Goal: Book appointment/travel/reservation

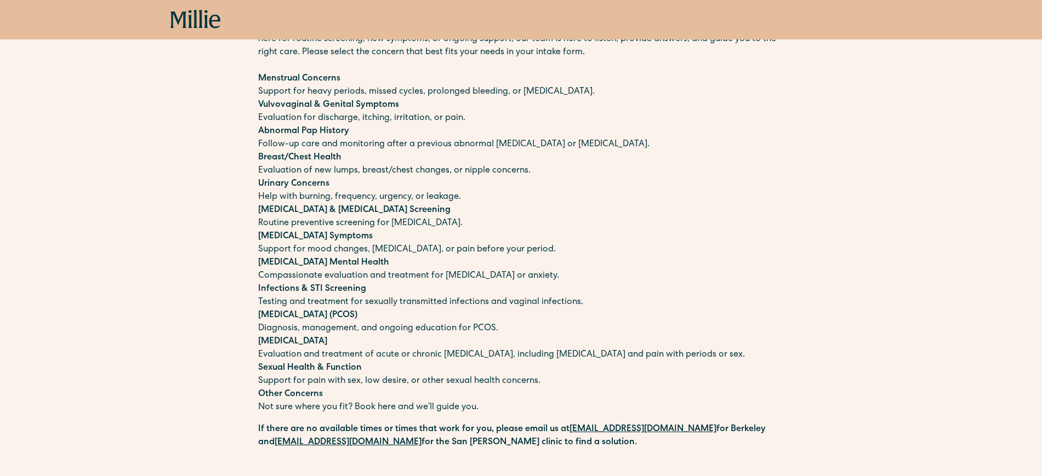
scroll to position [82, 0]
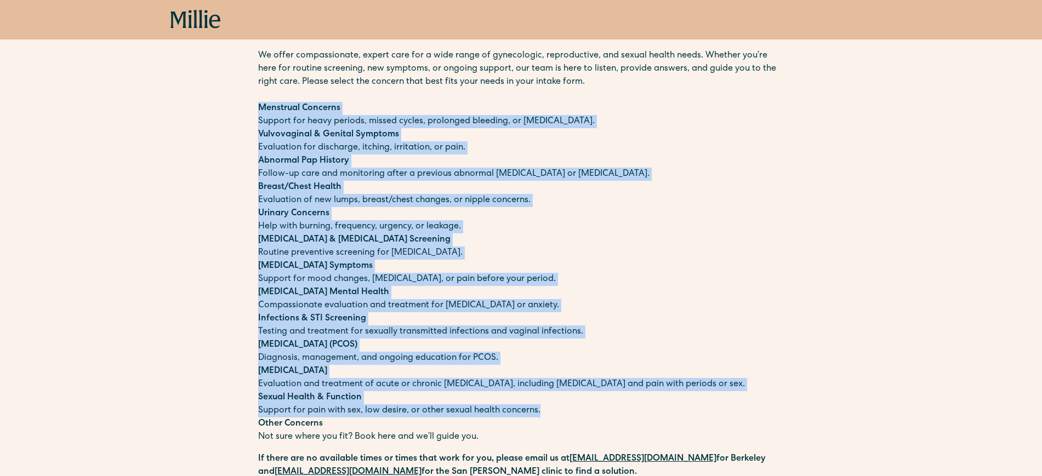
drag, startPoint x: 258, startPoint y: 105, endPoint x: 540, endPoint y: 413, distance: 418.3
click at [540, 413] on div "We offer compassionate, expert care for a wide range of gynecologic, reproducti…" at bounding box center [521, 246] width 526 height 395
copy div "Menstrual Concerns Support for heavy periods, missed cycles, prolonged bleeding…"
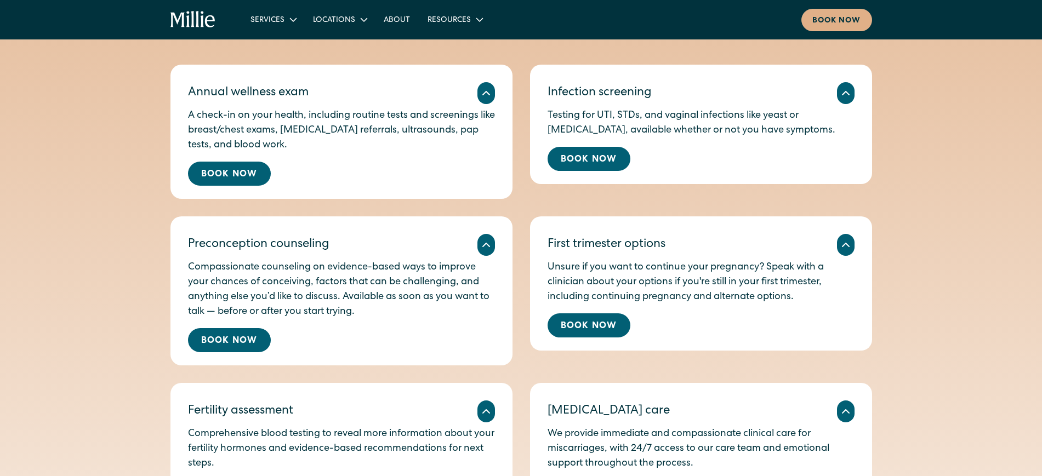
scroll to position [577, 0]
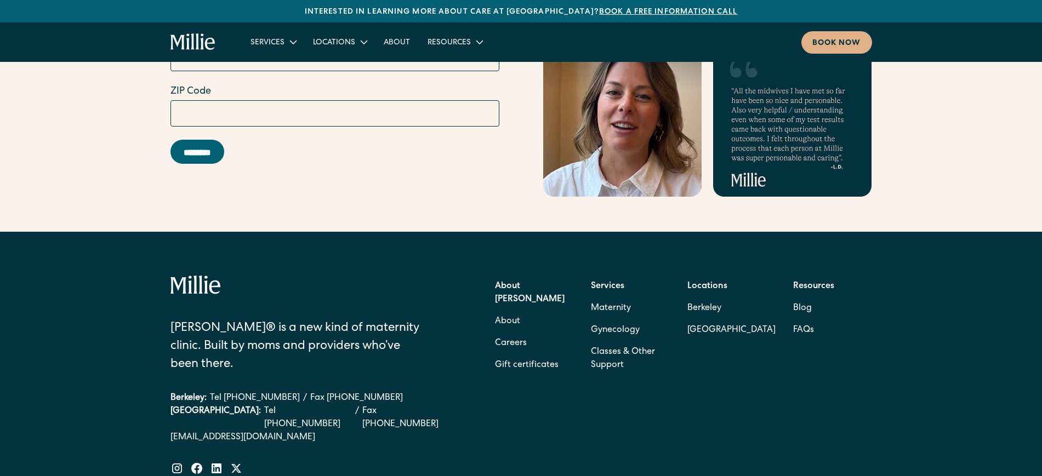
scroll to position [4425, 0]
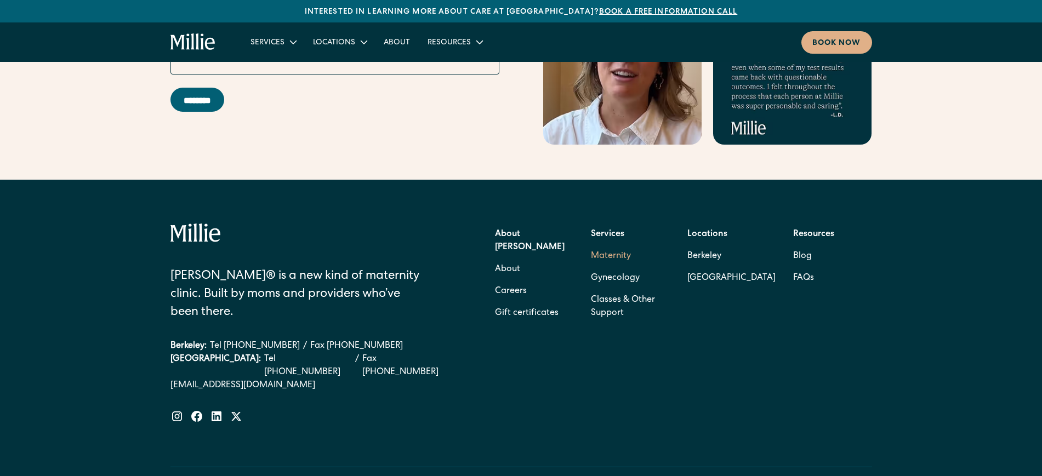
click at [618, 246] on link "Maternity" at bounding box center [611, 257] width 40 height 22
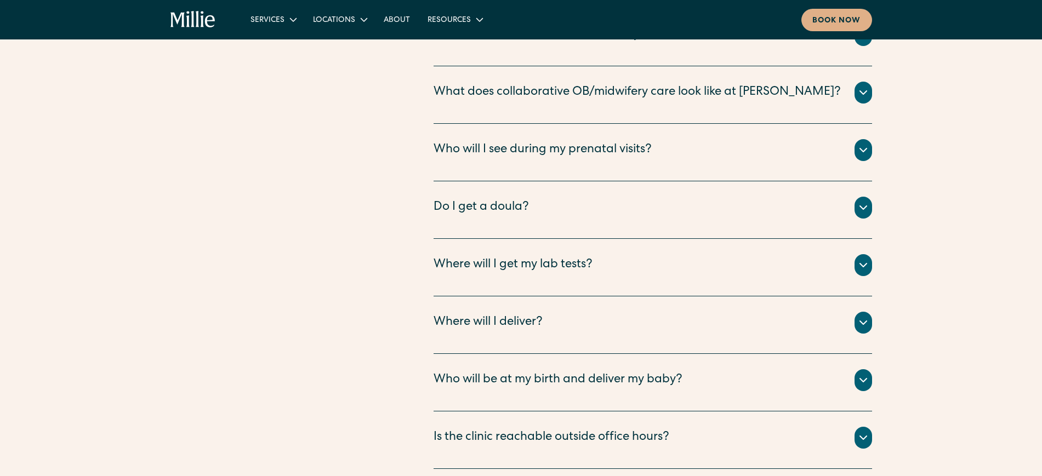
scroll to position [3892, 0]
click at [866, 202] on icon at bounding box center [863, 208] width 13 height 13
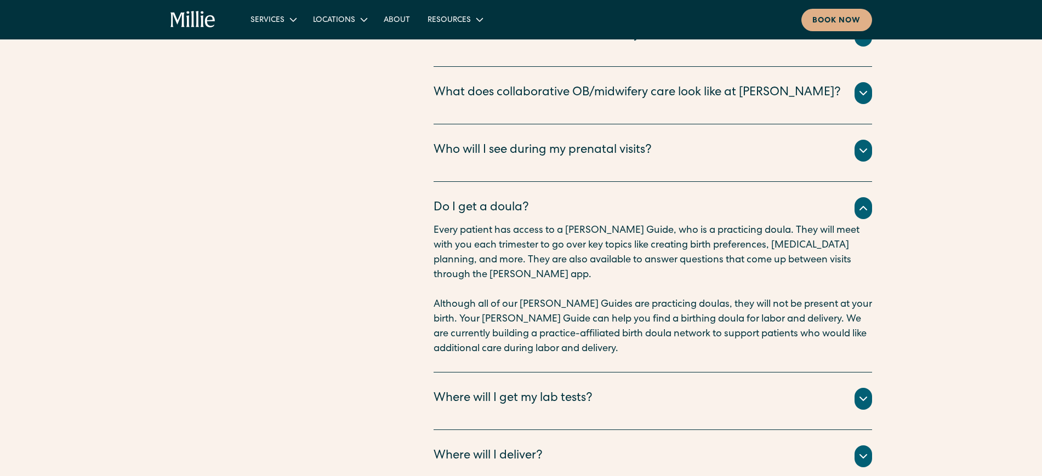
click at [859, 388] on div at bounding box center [864, 399] width 18 height 22
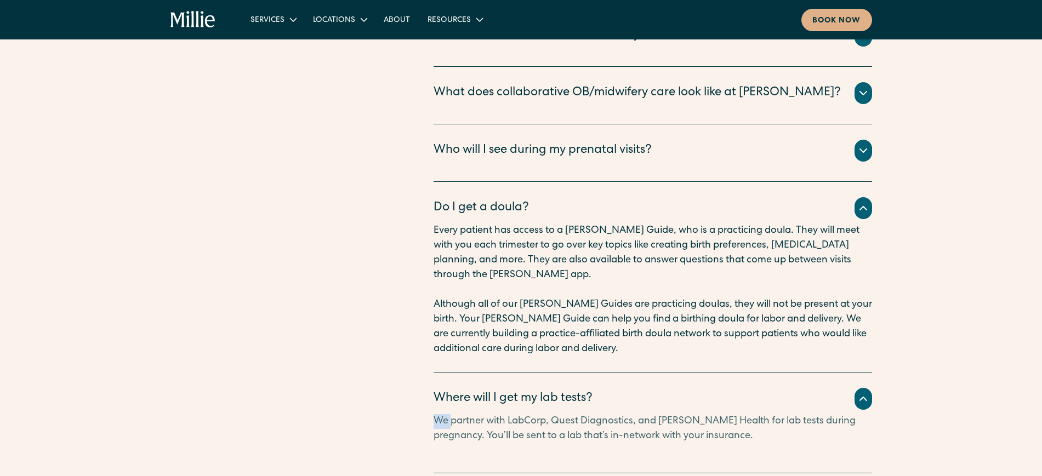
click at [859, 388] on div at bounding box center [864, 399] width 18 height 22
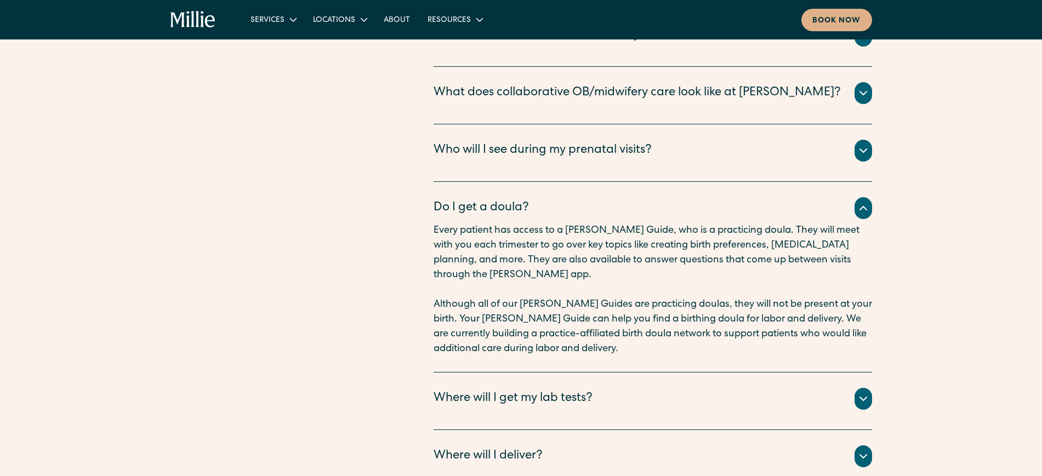
click at [859, 388] on div at bounding box center [864, 399] width 18 height 22
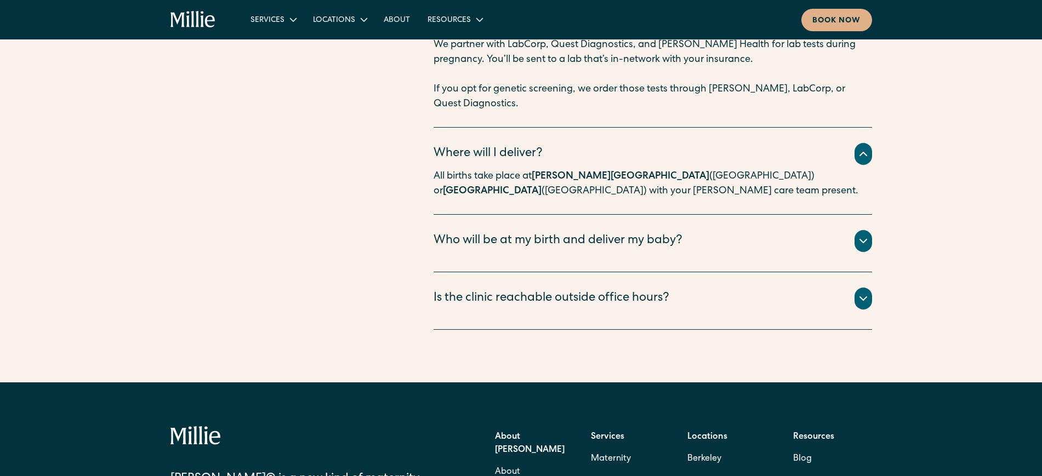
scroll to position [4272, 0]
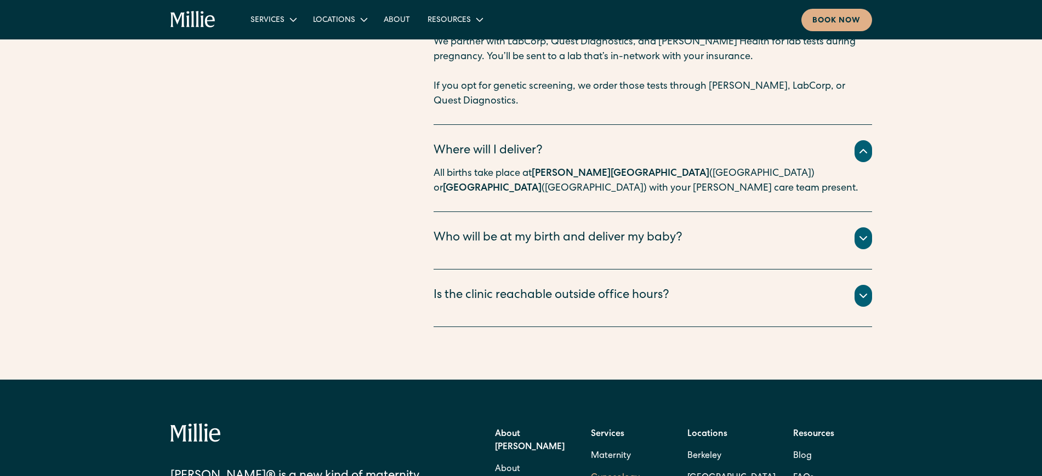
click at [608, 468] on link "Gynecology" at bounding box center [615, 479] width 49 height 22
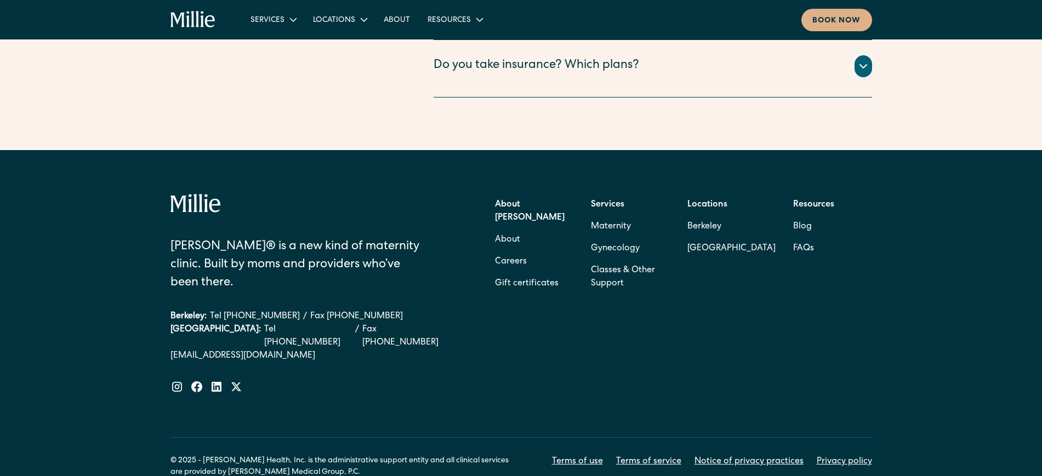
scroll to position [2115, 0]
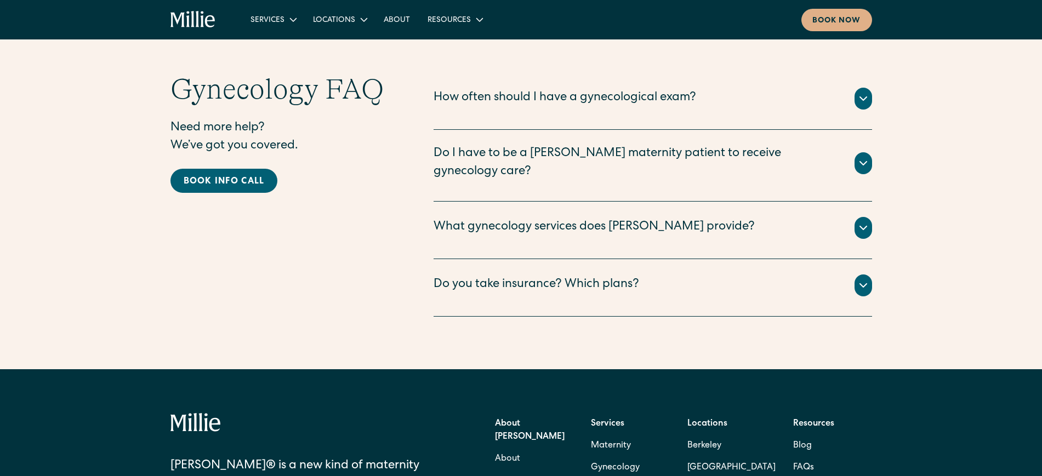
click at [630, 276] on div "Do you take insurance? Which plans?" at bounding box center [537, 285] width 206 height 18
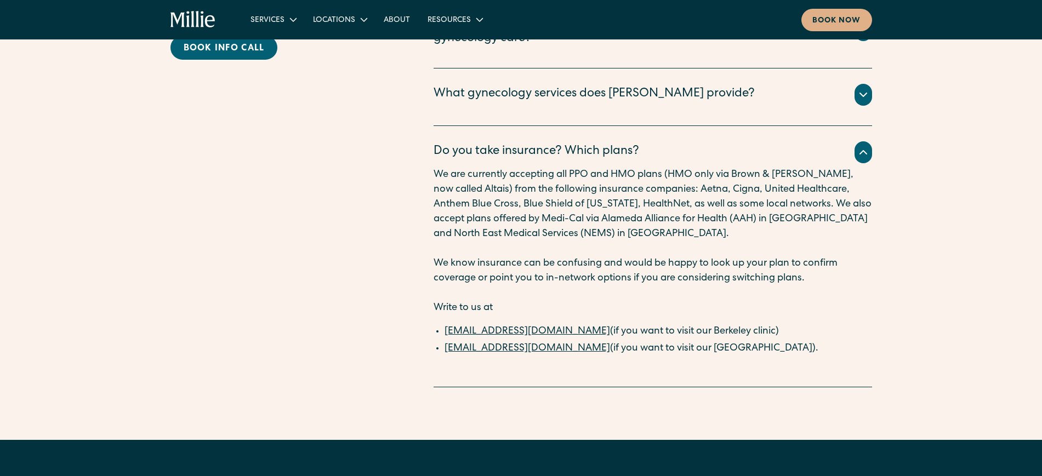
scroll to position [2250, 0]
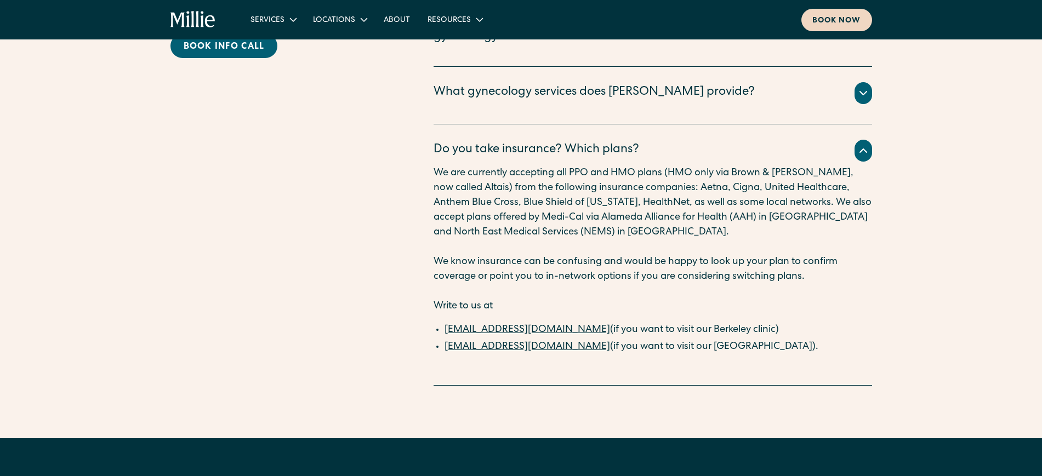
click at [830, 20] on div "Book now" at bounding box center [837, 21] width 49 height 12
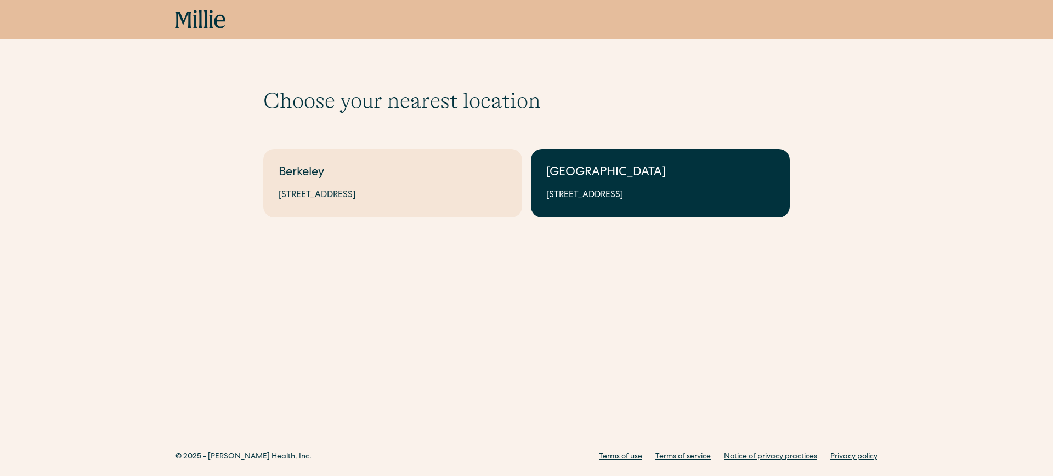
click at [641, 188] on link "[GEOGRAPHIC_DATA] [STREET_ADDRESS]" at bounding box center [660, 183] width 259 height 69
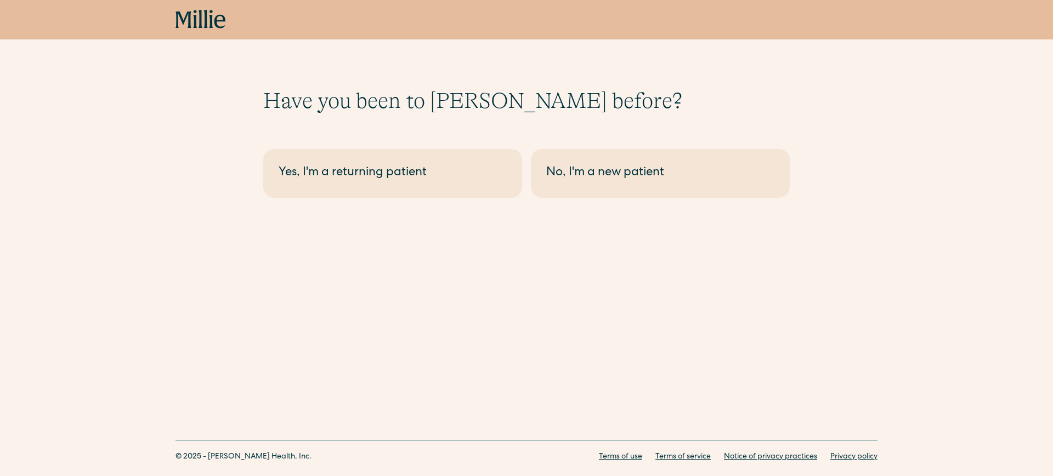
click at [641, 188] on link "No, I'm a new patient" at bounding box center [660, 173] width 259 height 49
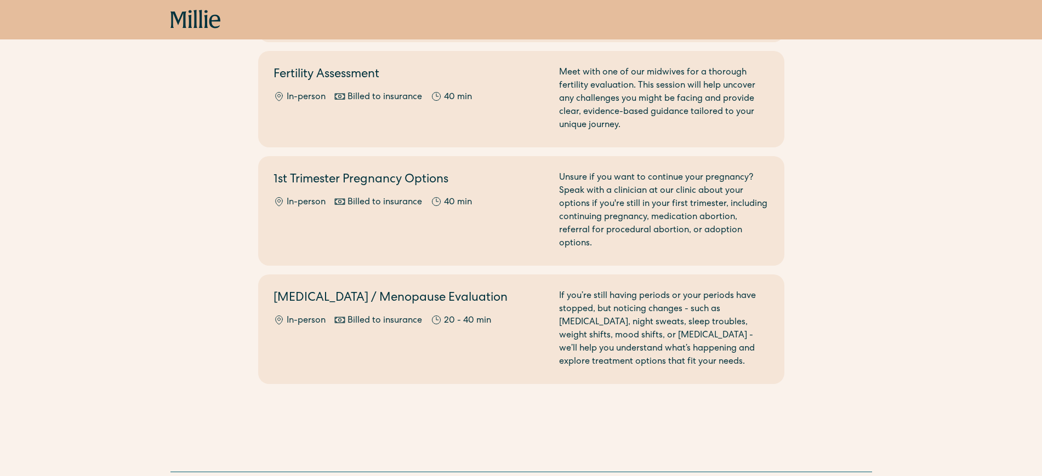
scroll to position [839, 0]
